Goal: Transaction & Acquisition: Subscribe to service/newsletter

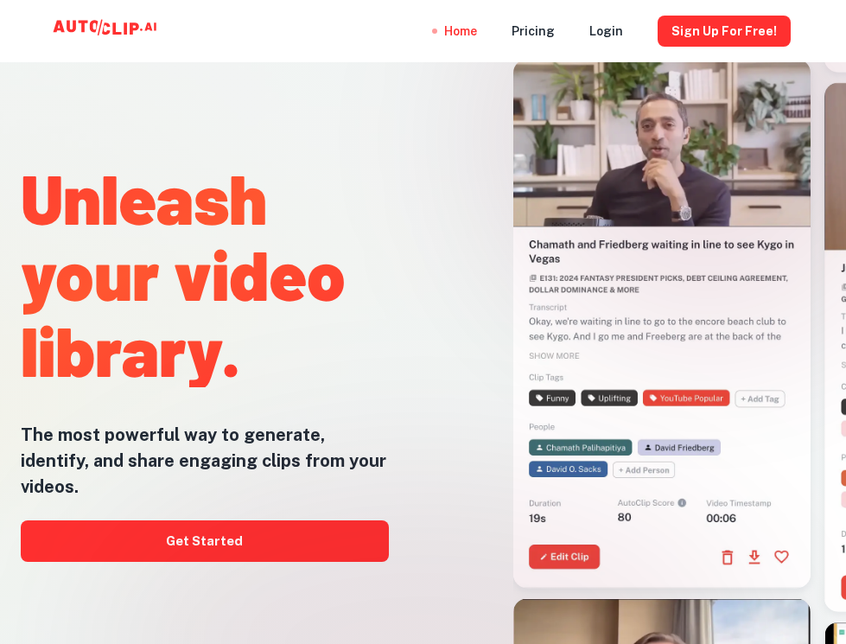
click at [346, 521] on div at bounding box center [423, 644] width 677 height 346
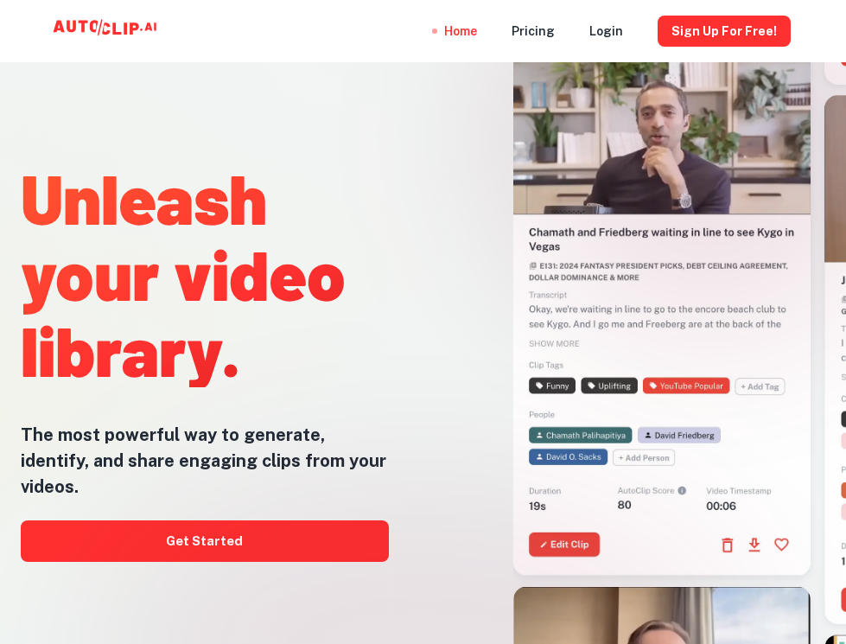
click at [206, 532] on div at bounding box center [423, 644] width 677 height 346
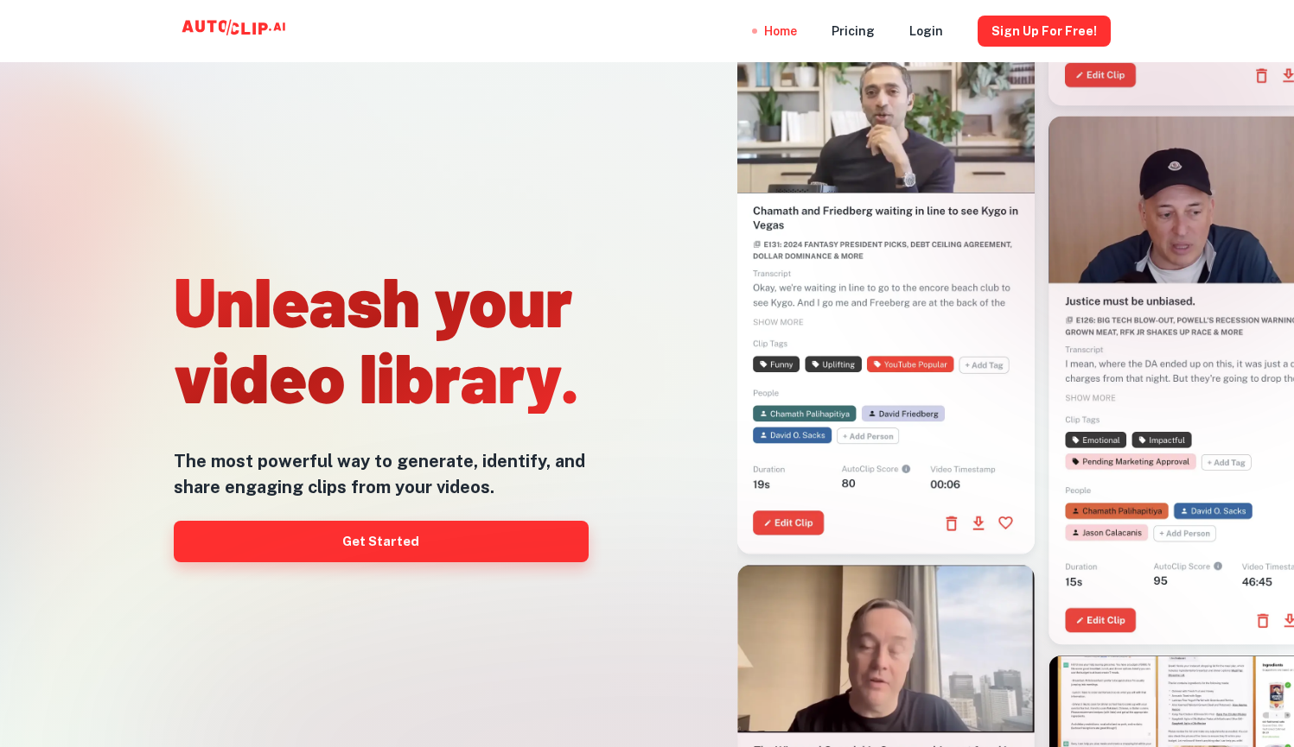
click at [412, 532] on link "Get Started" at bounding box center [381, 541] width 415 height 41
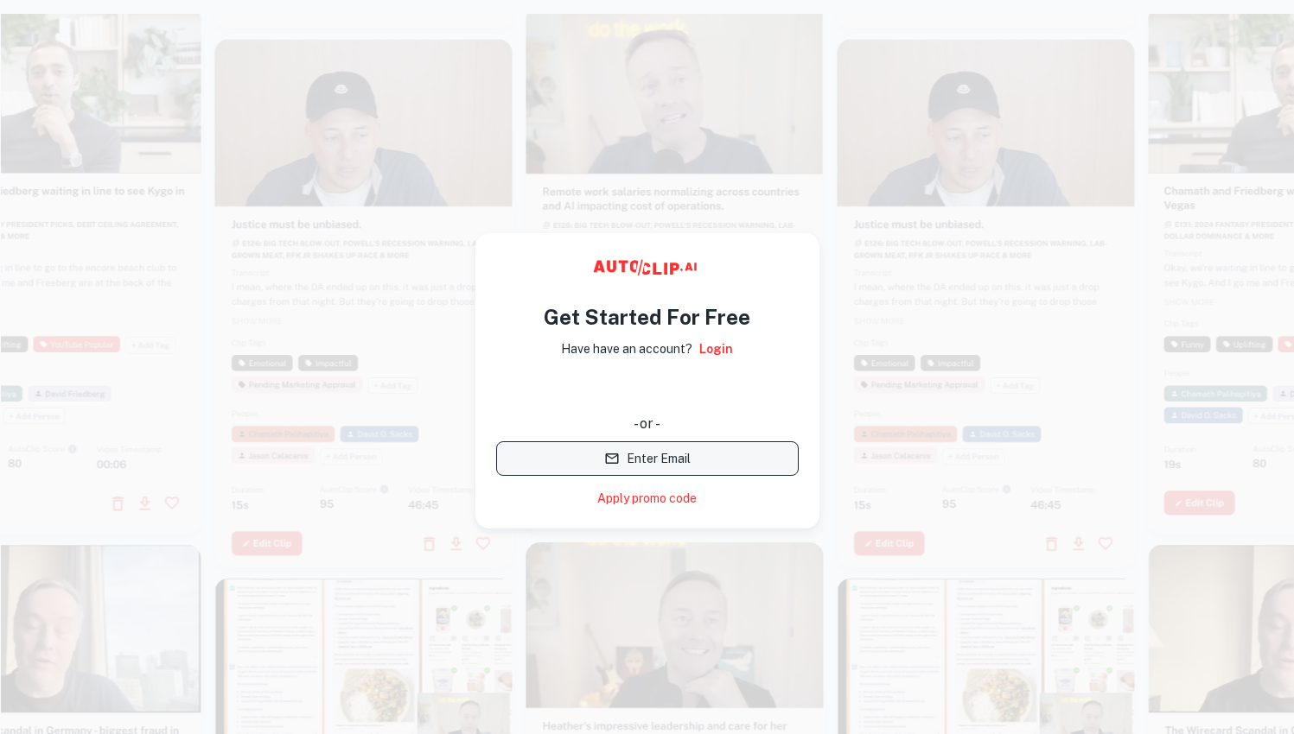
click at [537, 466] on button "Enter Email" at bounding box center [647, 459] width 302 height 35
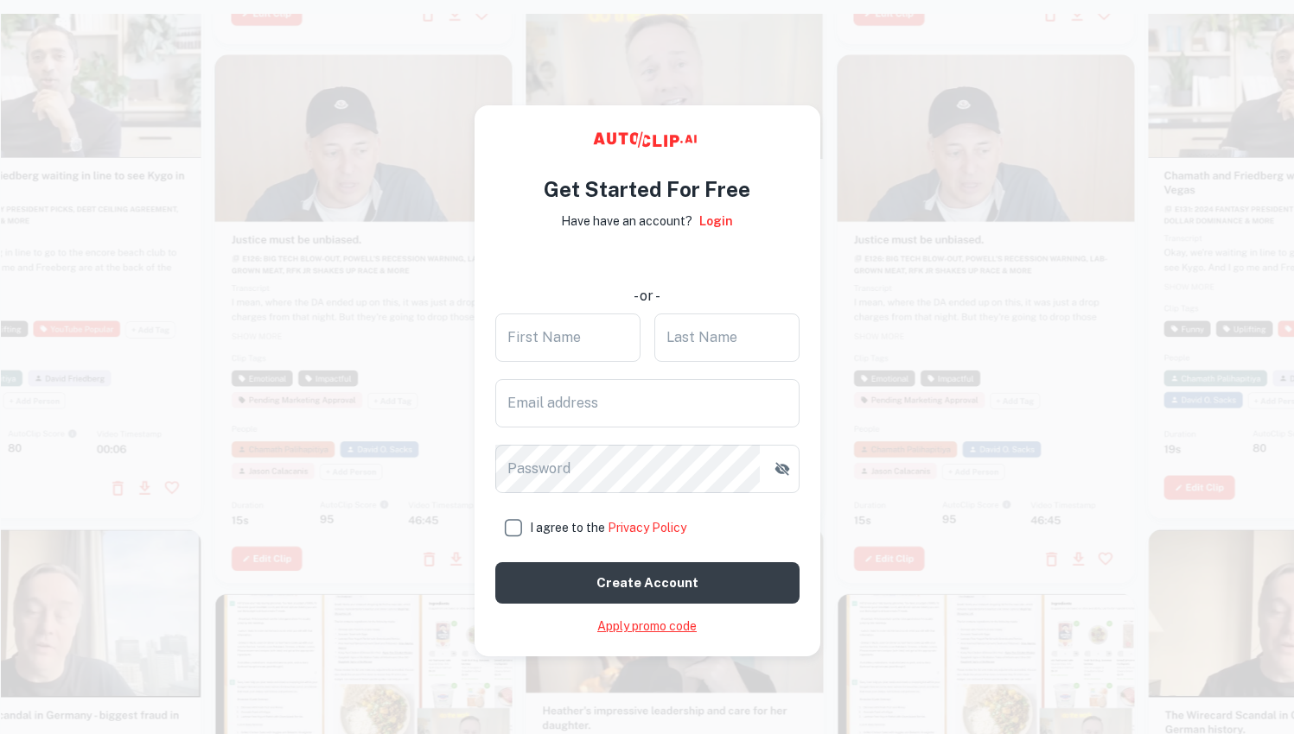
click at [609, 631] on link "Apply promo code" at bounding box center [646, 627] width 99 height 18
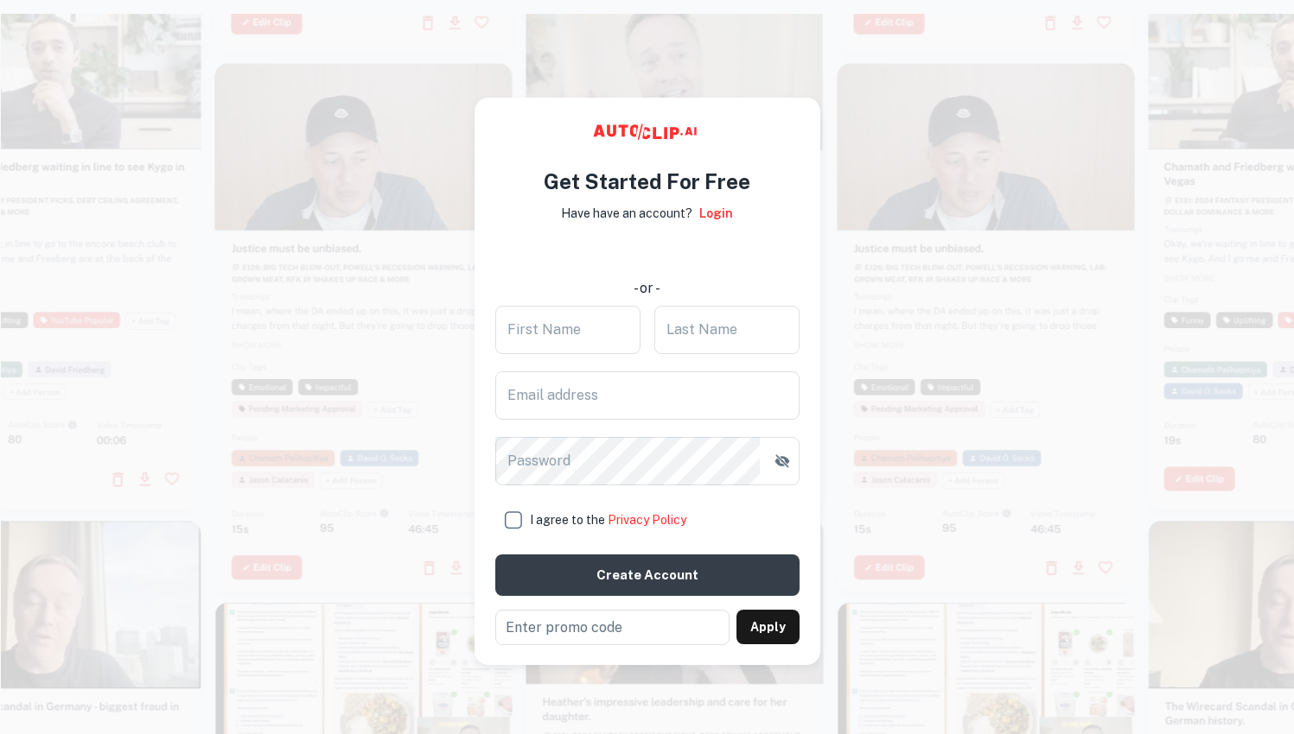
click at [648, 258] on div "使用 Google 账号登录。在新标签页中打开" at bounding box center [647, 254] width 302 height 38
click at [431, 121] on video at bounding box center [363, 141] width 297 height 149
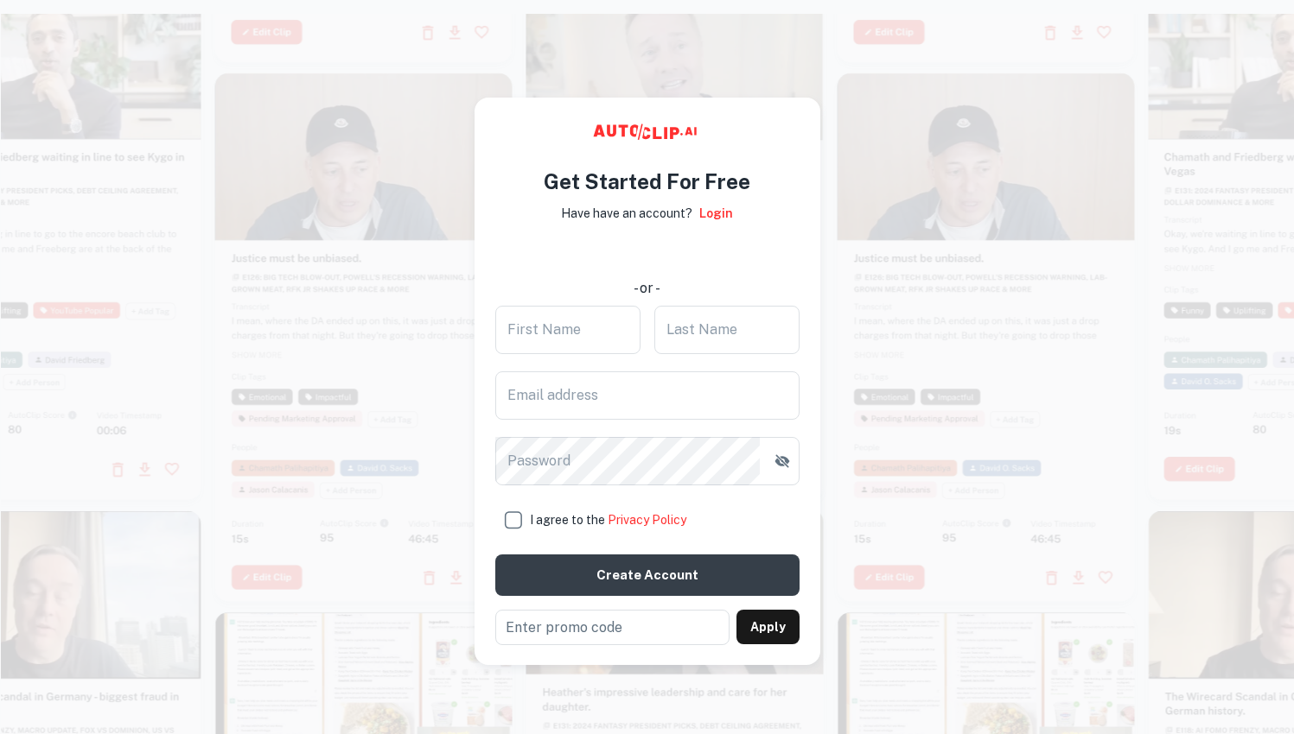
click at [845, 468] on div at bounding box center [985, 337] width 297 height 529
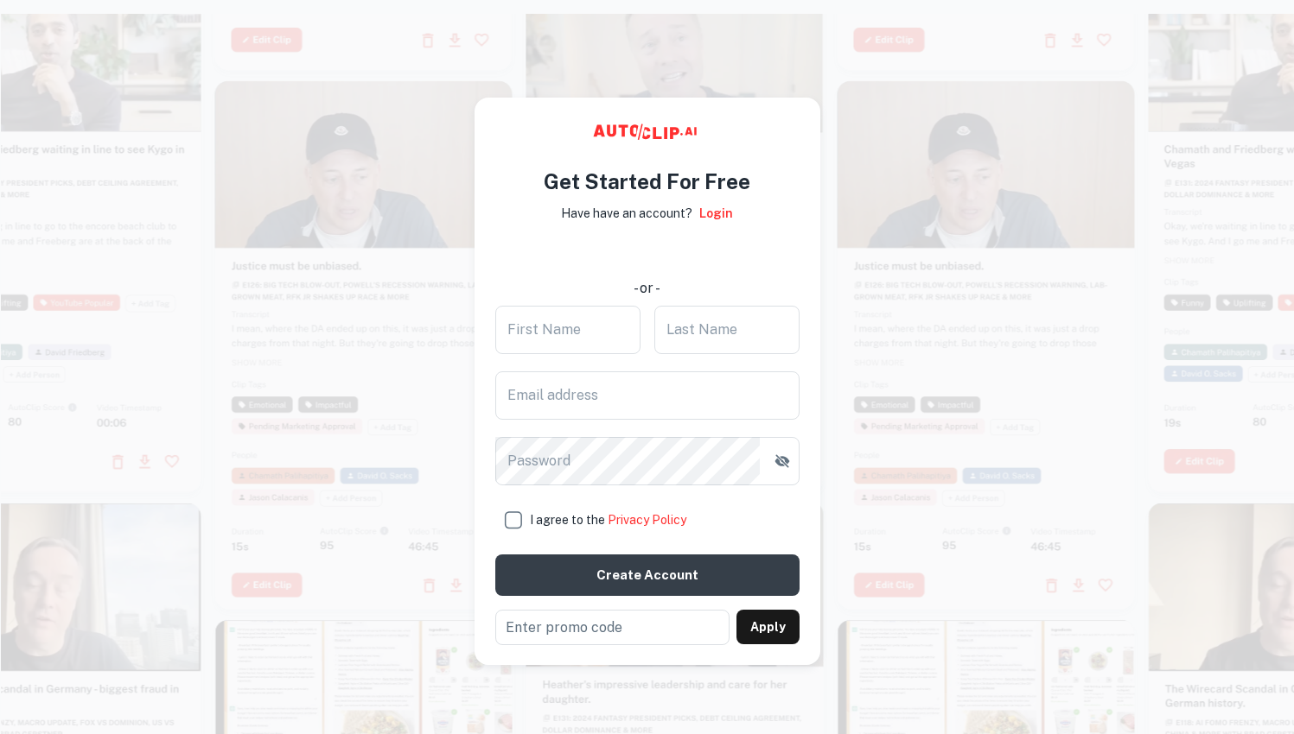
click at [313, 168] on video at bounding box center [363, 154] width 297 height 149
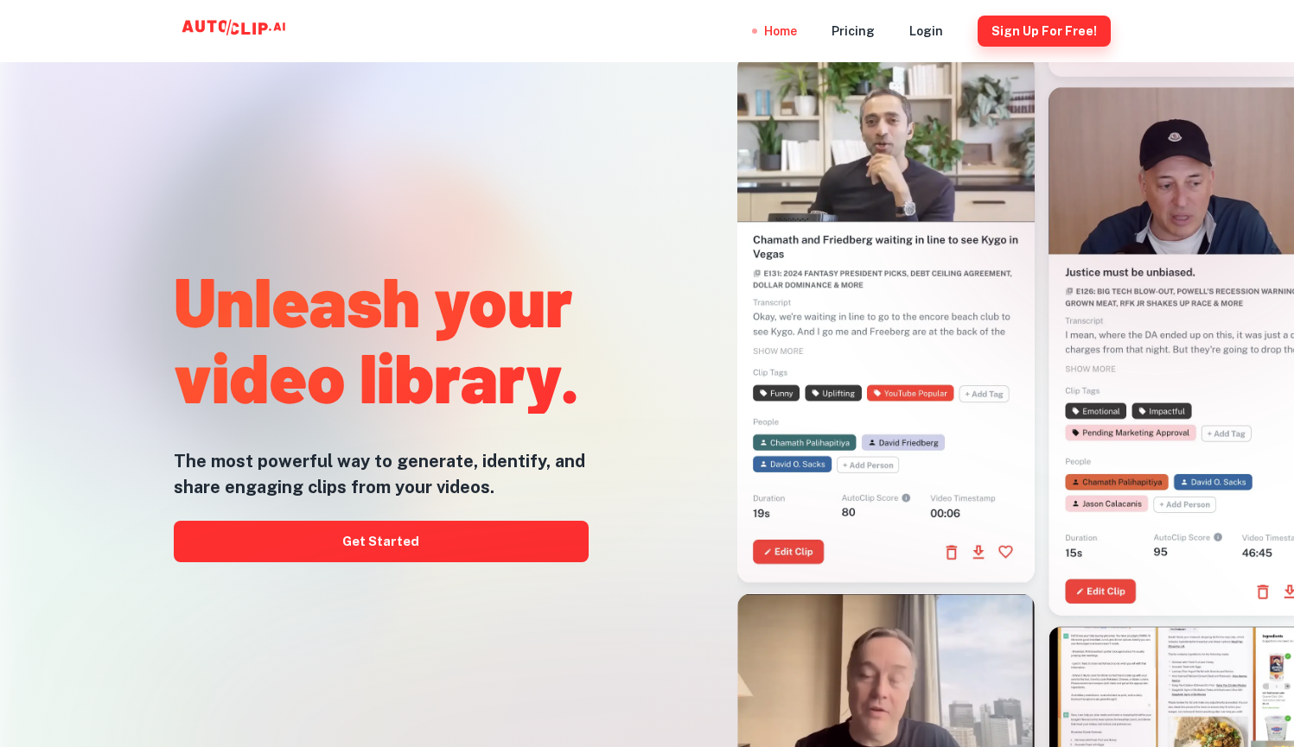
click at [845, 42] on button "Sign Up for free!" at bounding box center [1043, 31] width 133 height 31
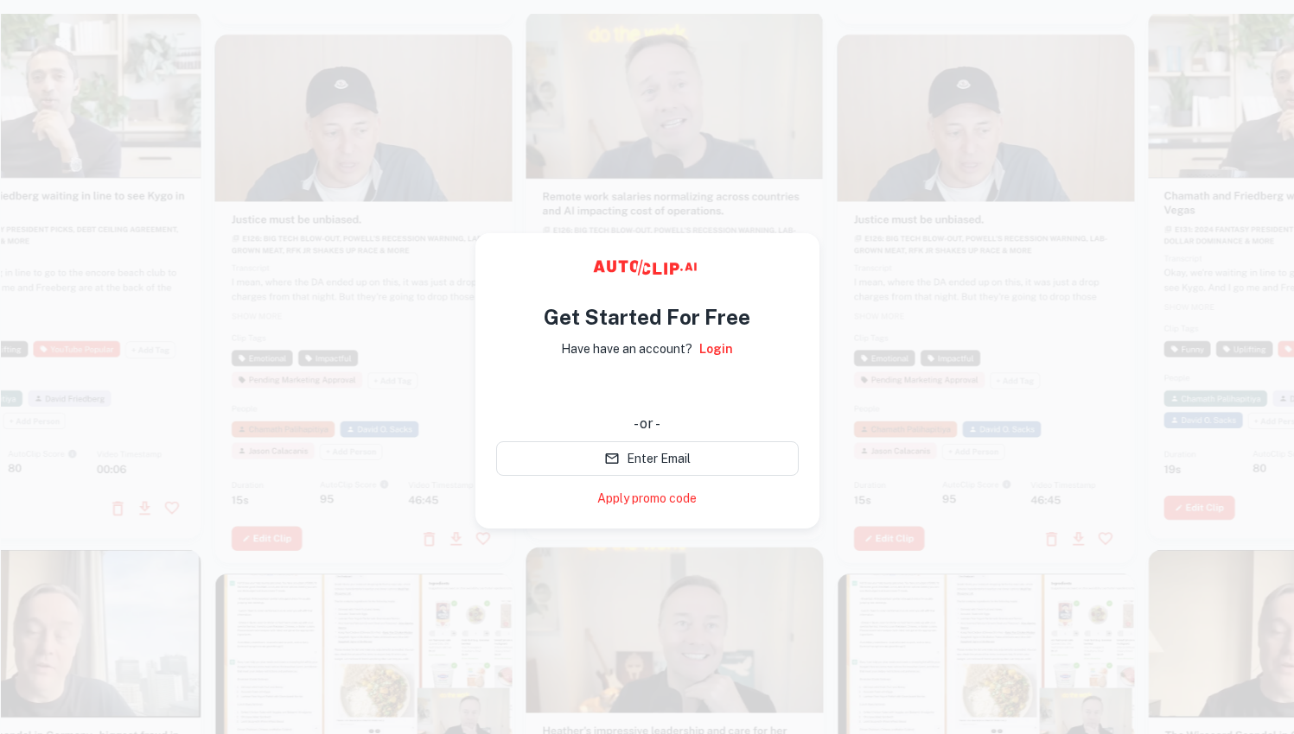
click at [696, 386] on div "使用 Google 账号登录。在新标签页中打开" at bounding box center [647, 390] width 302 height 38
